Goal: Transaction & Acquisition: Purchase product/service

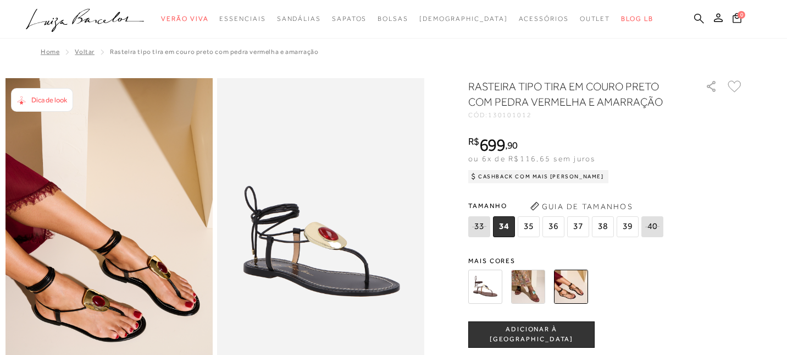
click at [701, 17] on icon at bounding box center [699, 18] width 10 height 10
click at [700, 19] on icon at bounding box center [699, 18] width 10 height 10
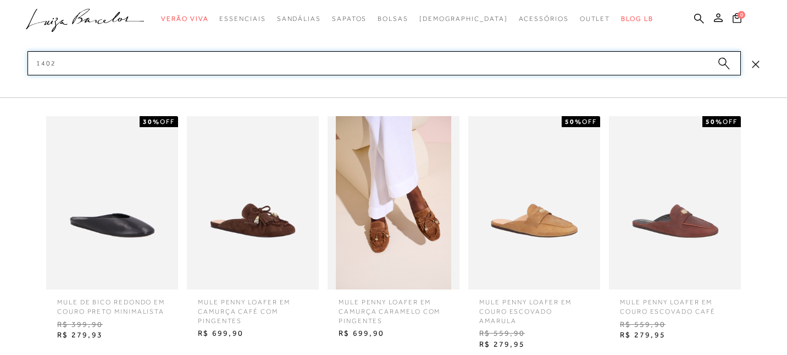
scroll to position [141, 0]
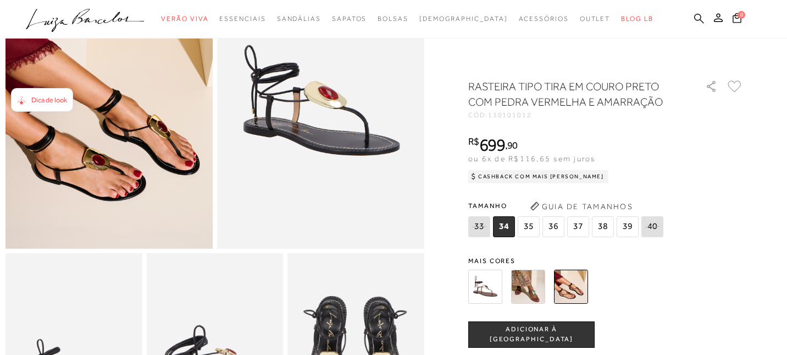
click at [701, 17] on icon at bounding box center [699, 18] width 10 height 10
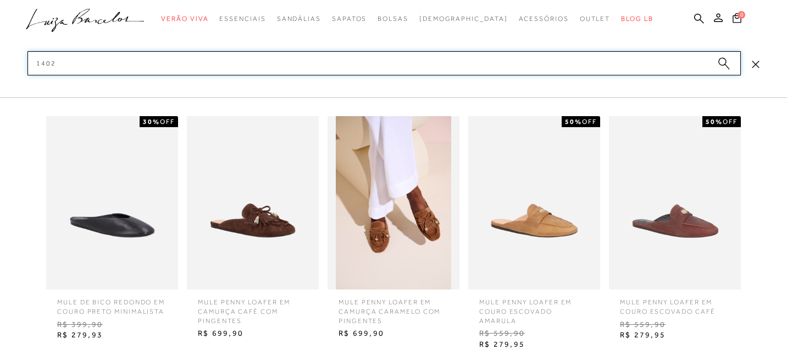
scroll to position [306, 0]
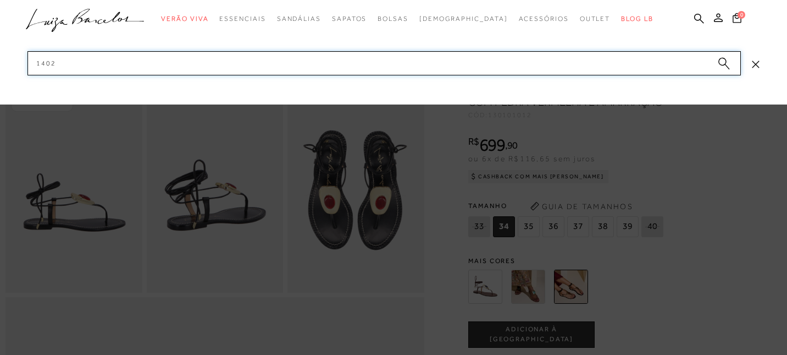
paste input "200004"
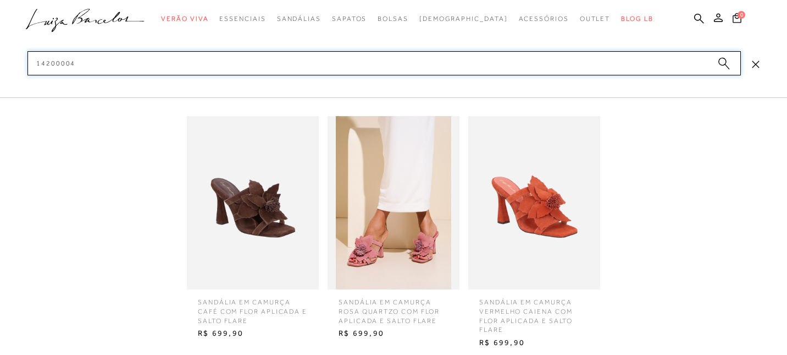
type input "14200004"
click at [277, 174] on img at bounding box center [253, 202] width 132 height 173
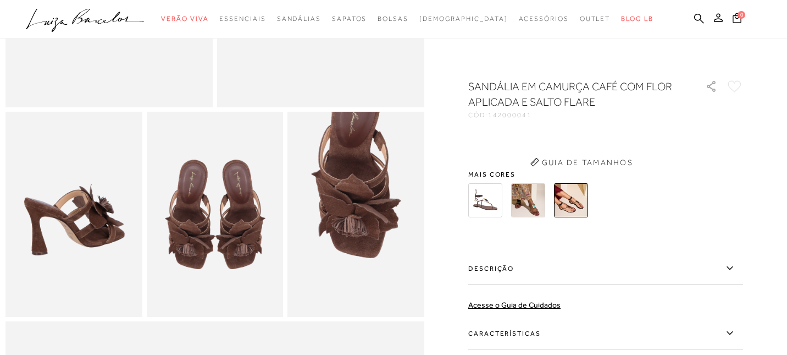
scroll to position [246, 0]
